Goal: Task Accomplishment & Management: Complete application form

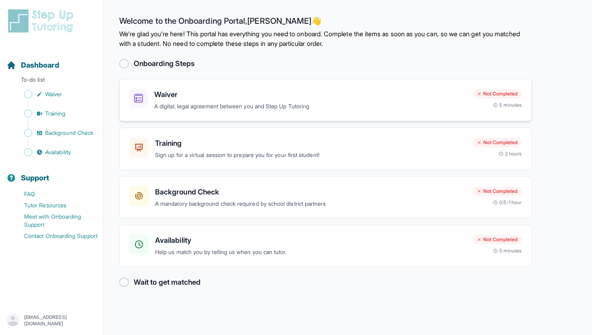
click at [299, 97] on h3 "Waiver" at bounding box center [310, 94] width 312 height 11
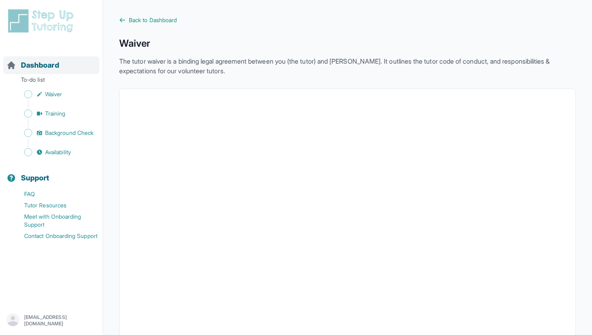
click at [47, 68] on span "Dashboard" at bounding box center [40, 65] width 38 height 11
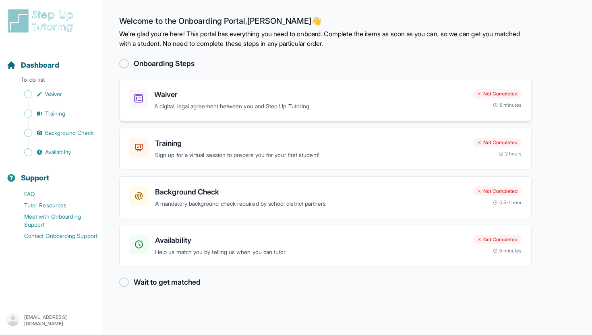
click at [162, 96] on h3 "Waiver" at bounding box center [310, 94] width 312 height 11
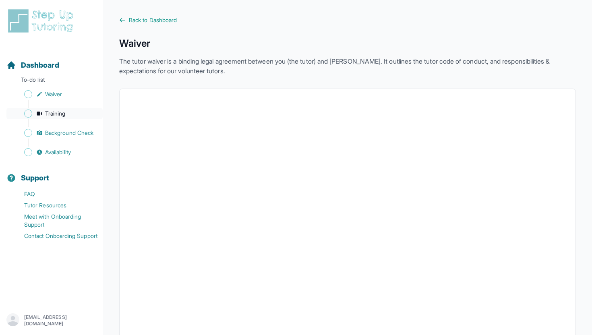
click at [65, 111] on span "Training" at bounding box center [55, 114] width 21 height 8
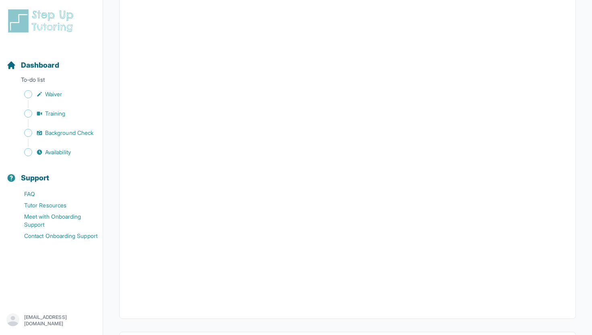
scroll to position [190, 0]
click at [68, 132] on span "Background Check" at bounding box center [69, 133] width 48 height 8
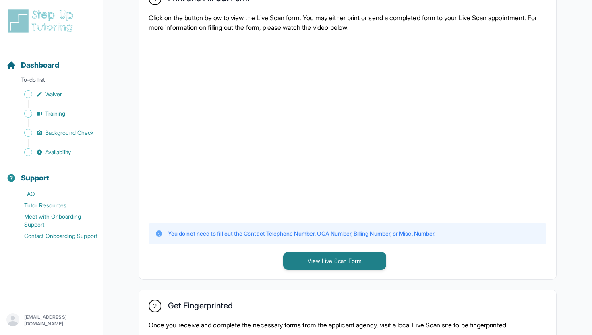
scroll to position [182, 0]
click at [352, 258] on button "View Live Scan Form" at bounding box center [334, 261] width 103 height 18
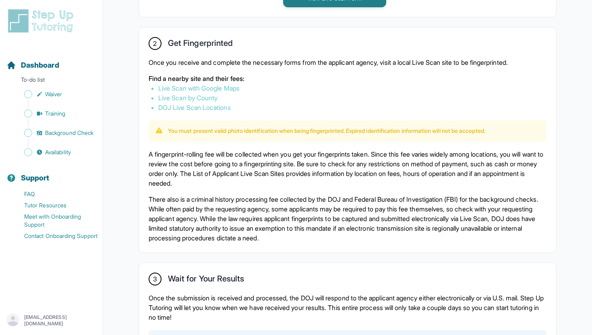
scroll to position [447, 0]
